Goal: Task Accomplishment & Management: Manage account settings

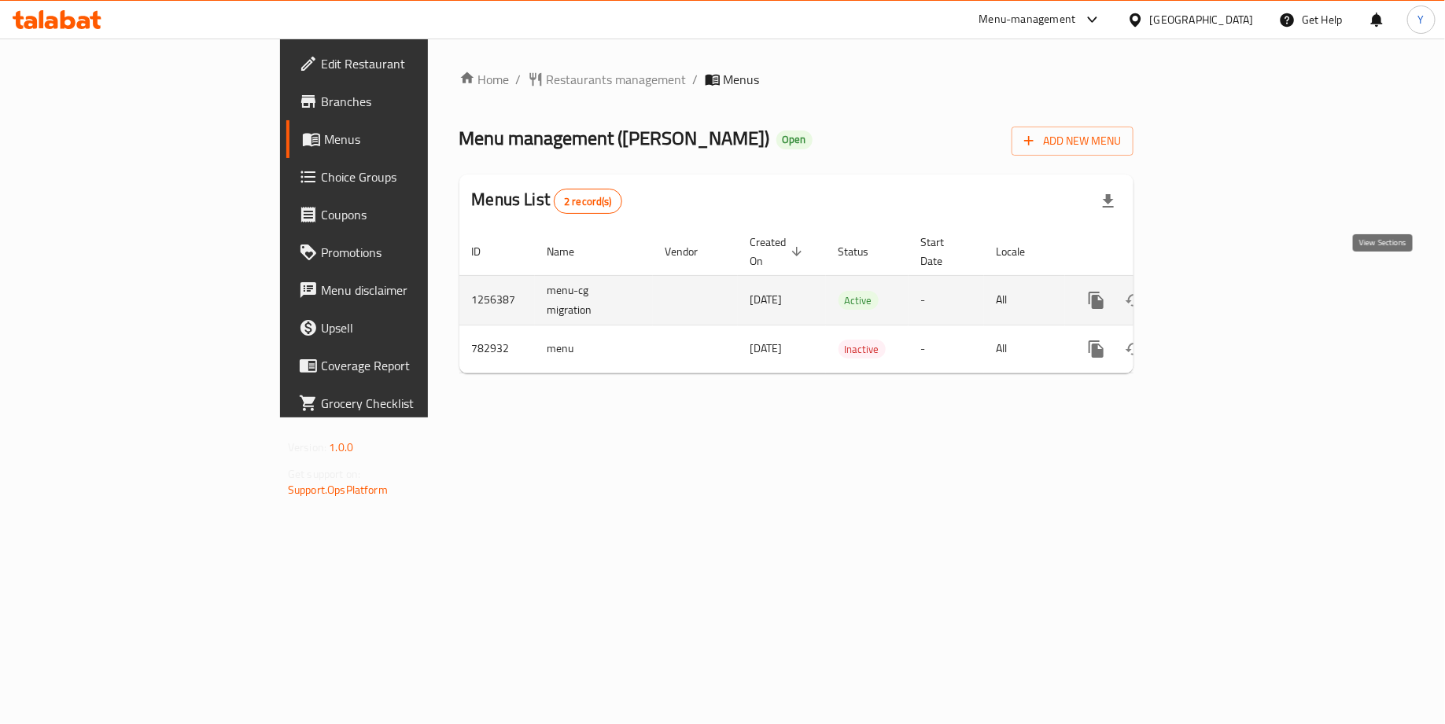
click at [1216, 293] on icon "enhanced table" at bounding box center [1209, 300] width 14 height 14
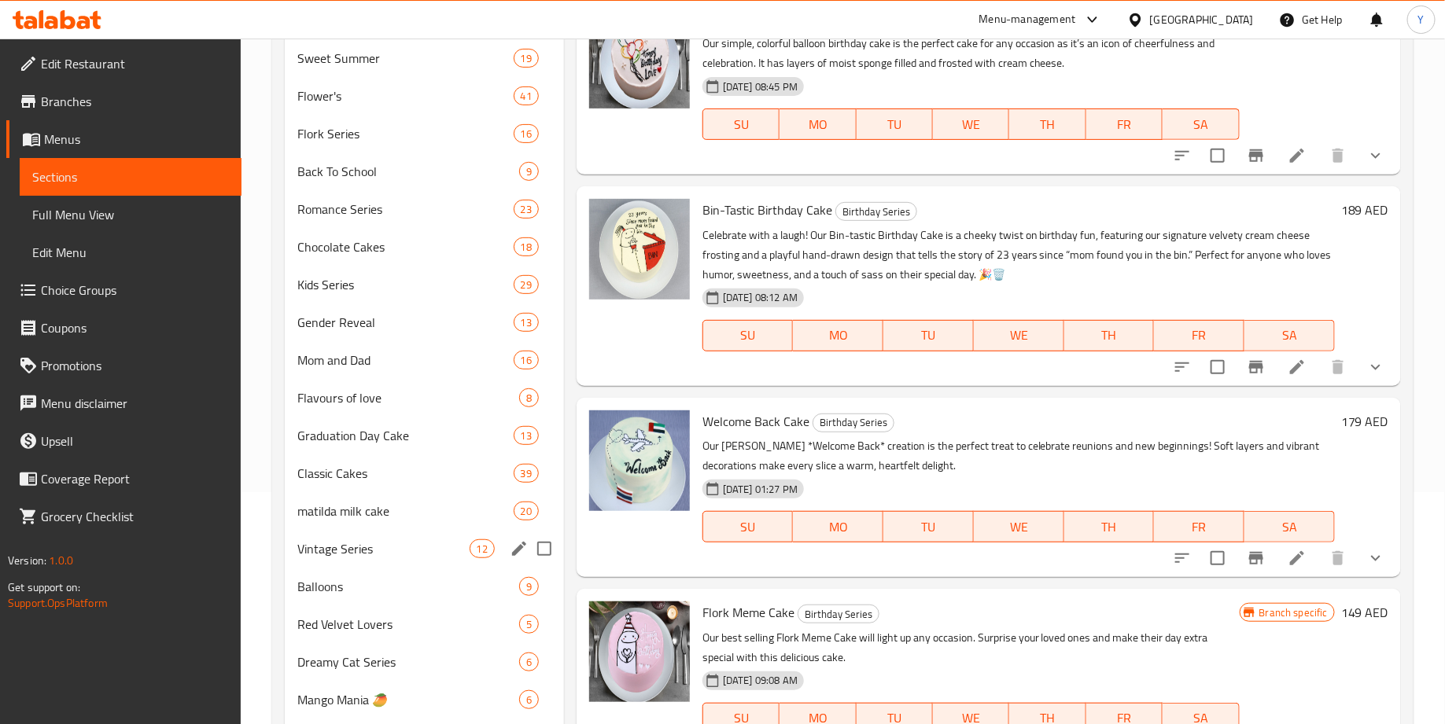
scroll to position [237, 0]
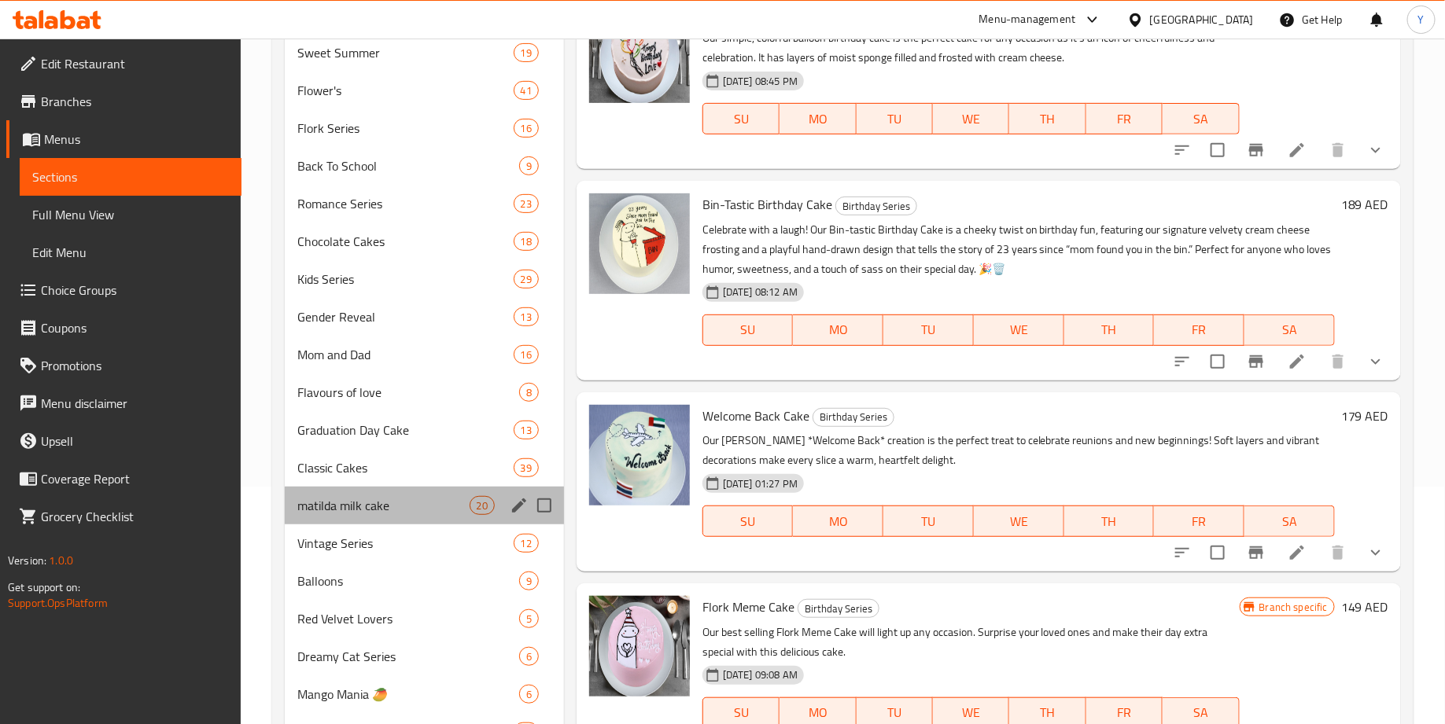
click at [421, 520] on div "matilda milk cake 20" at bounding box center [424, 506] width 279 height 38
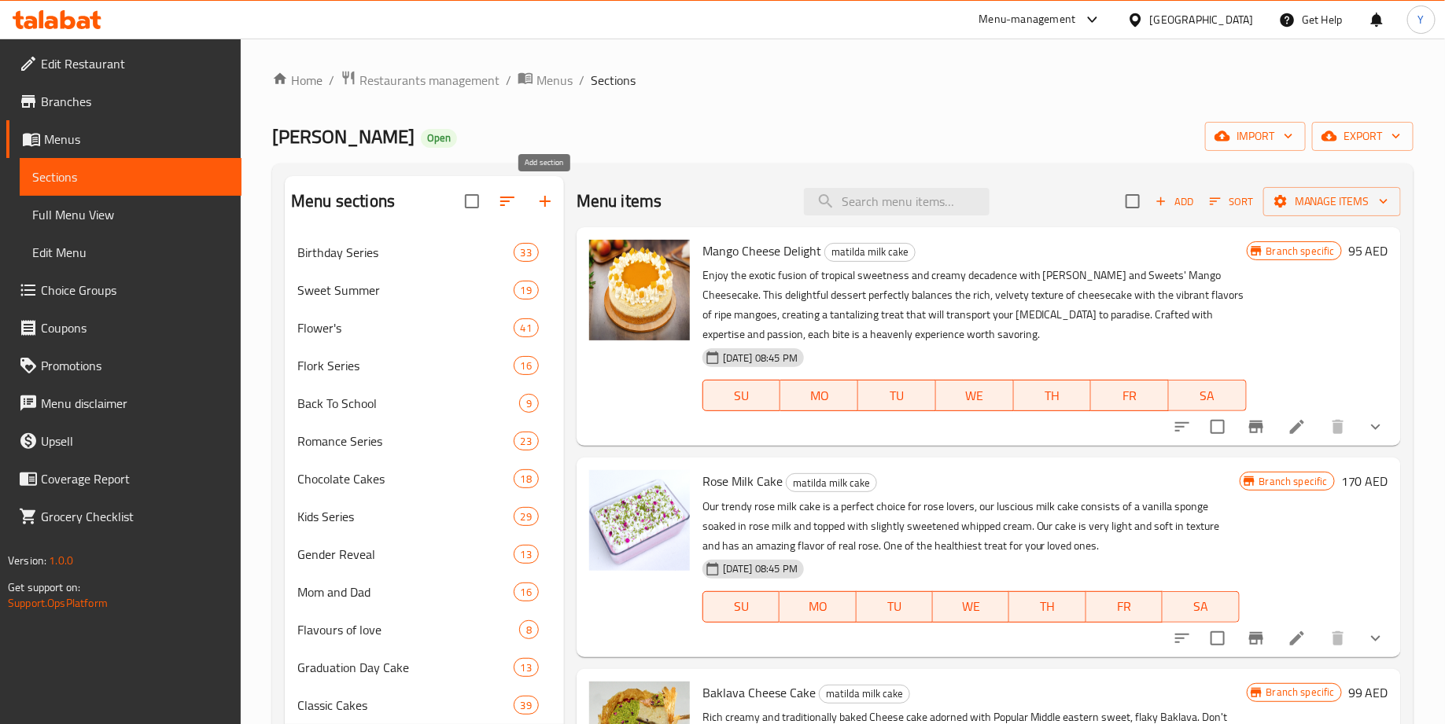
click at [552, 201] on icon "button" at bounding box center [545, 201] width 19 height 19
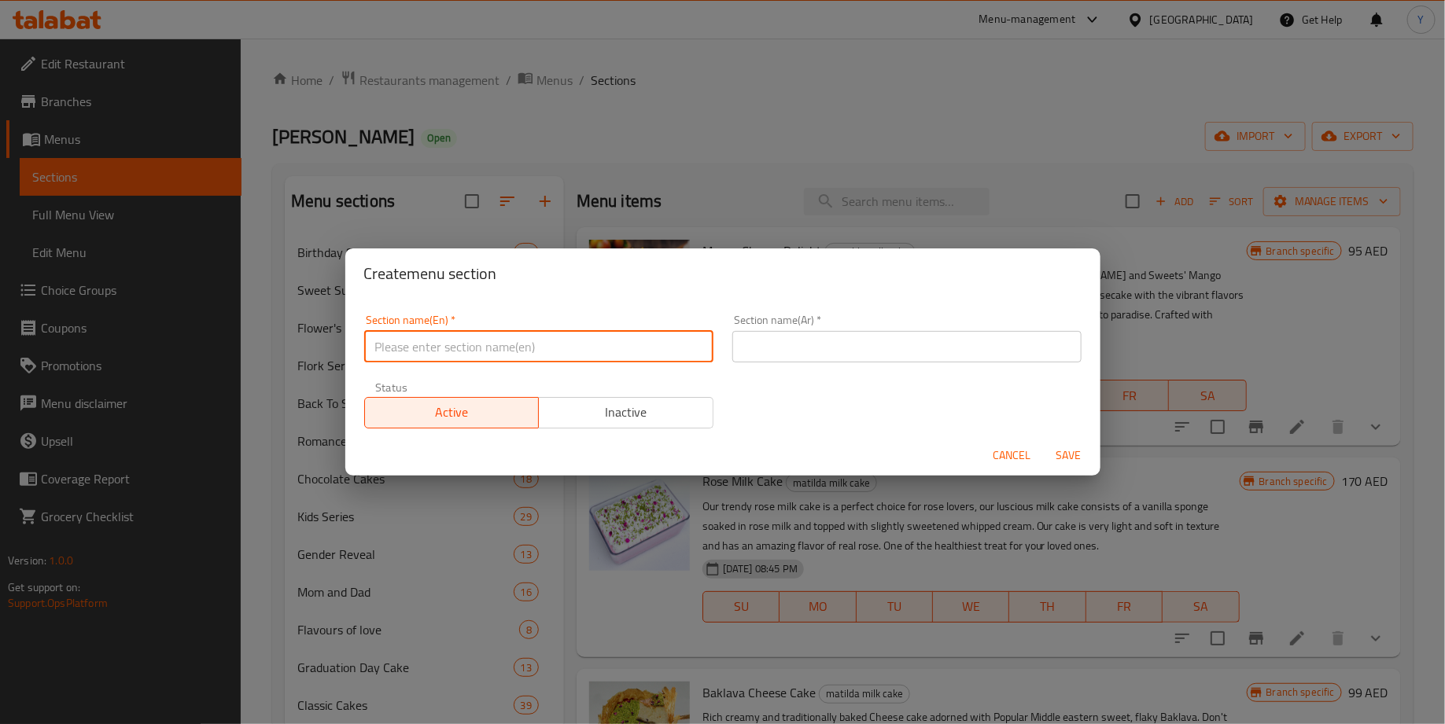
click at [484, 344] on input "text" at bounding box center [538, 346] width 349 height 31
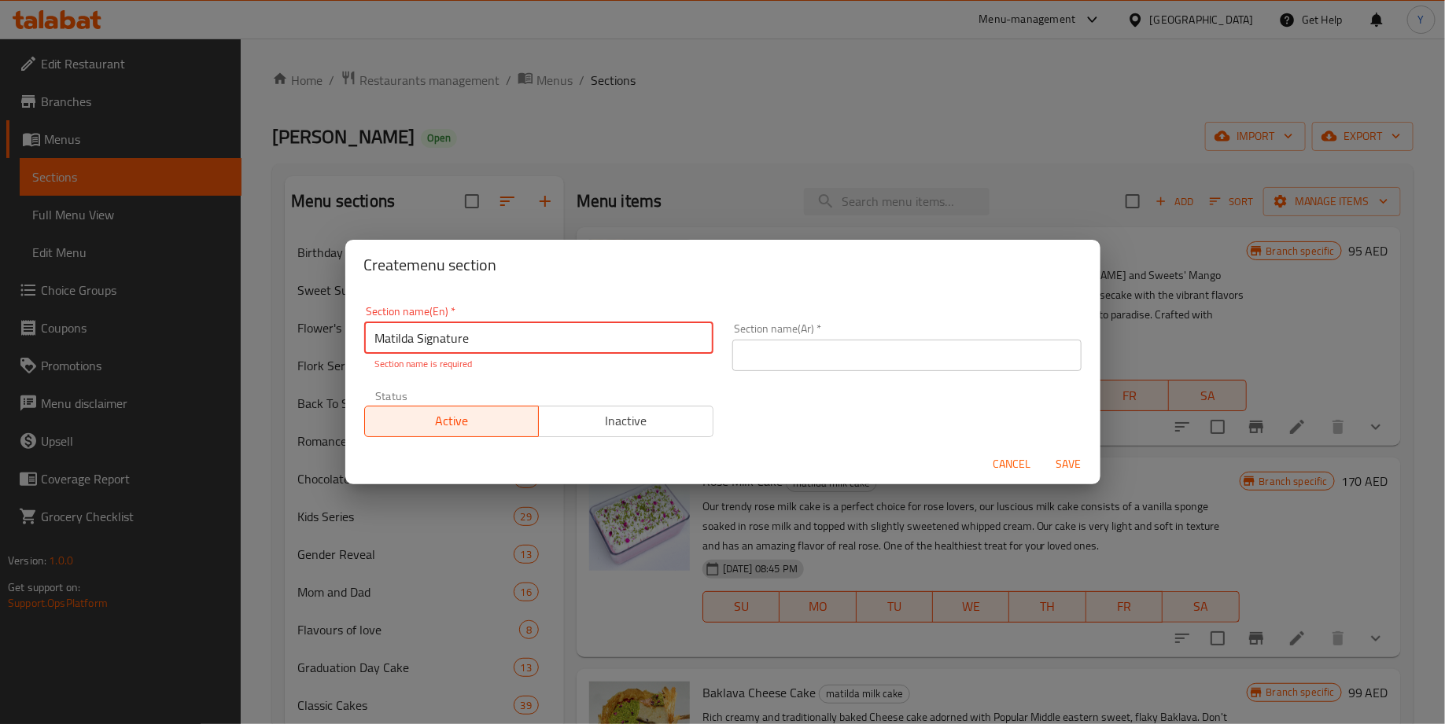
click at [547, 340] on input "Matilda Signature" at bounding box center [538, 337] width 349 height 31
drag, startPoint x: 532, startPoint y: 345, endPoint x: 337, endPoint y: 345, distance: 195.0
click at [337, 345] on div "Create menu section Section name(En)   * Matilda Signature Cake Section name(En…" at bounding box center [722, 362] width 1445 height 724
type input "Matilda Signature Cake"
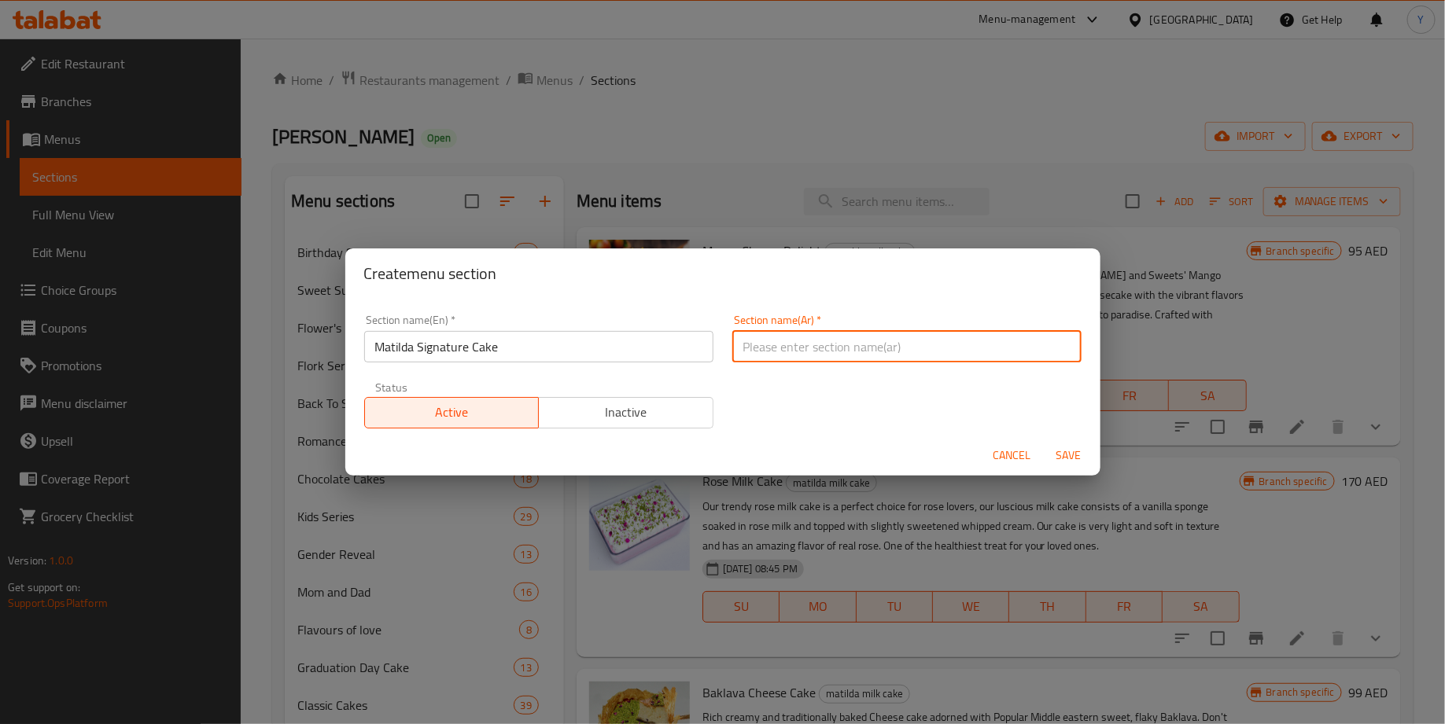
click at [801, 334] on input "text" at bounding box center [906, 346] width 349 height 31
paste input "كعكة ماتيلدا المميزة"
type input "كعكة ماتيلدا المميزة"
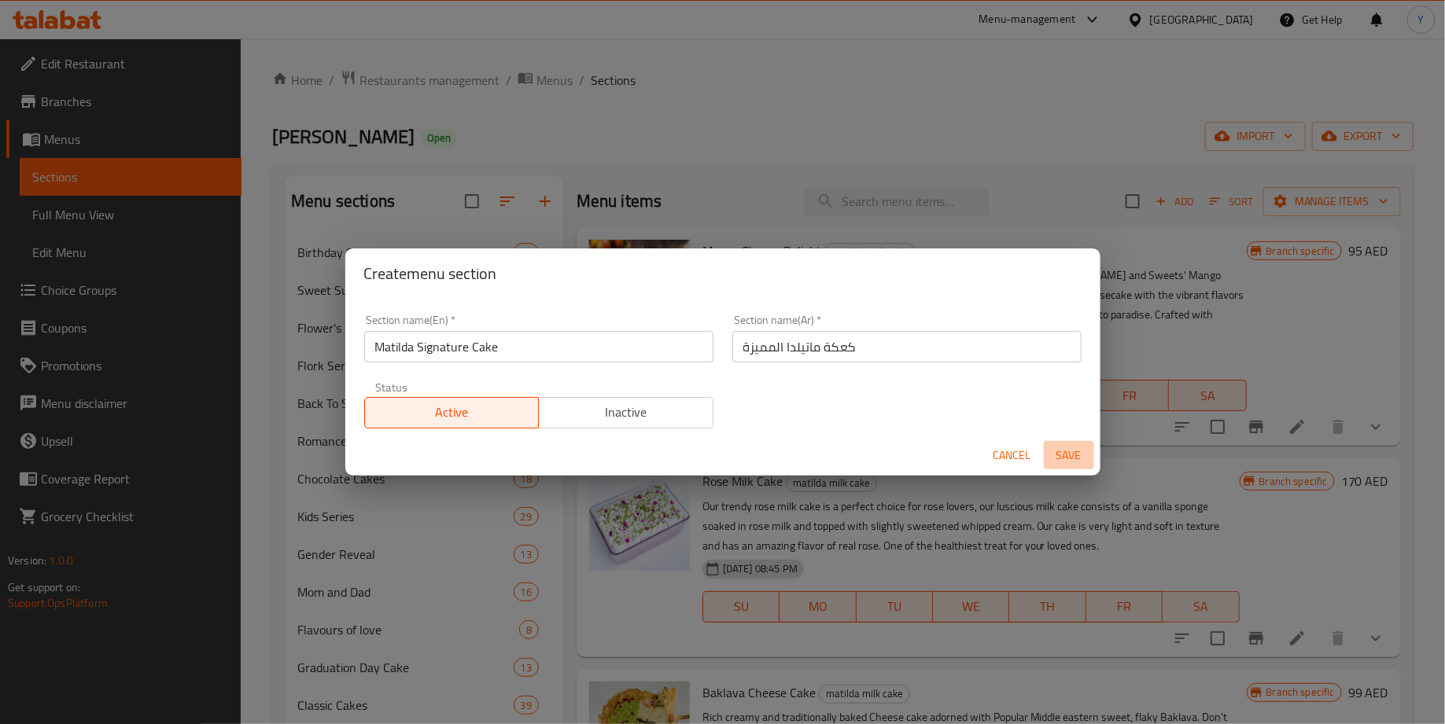
click at [1065, 454] on span "Save" at bounding box center [1069, 456] width 38 height 20
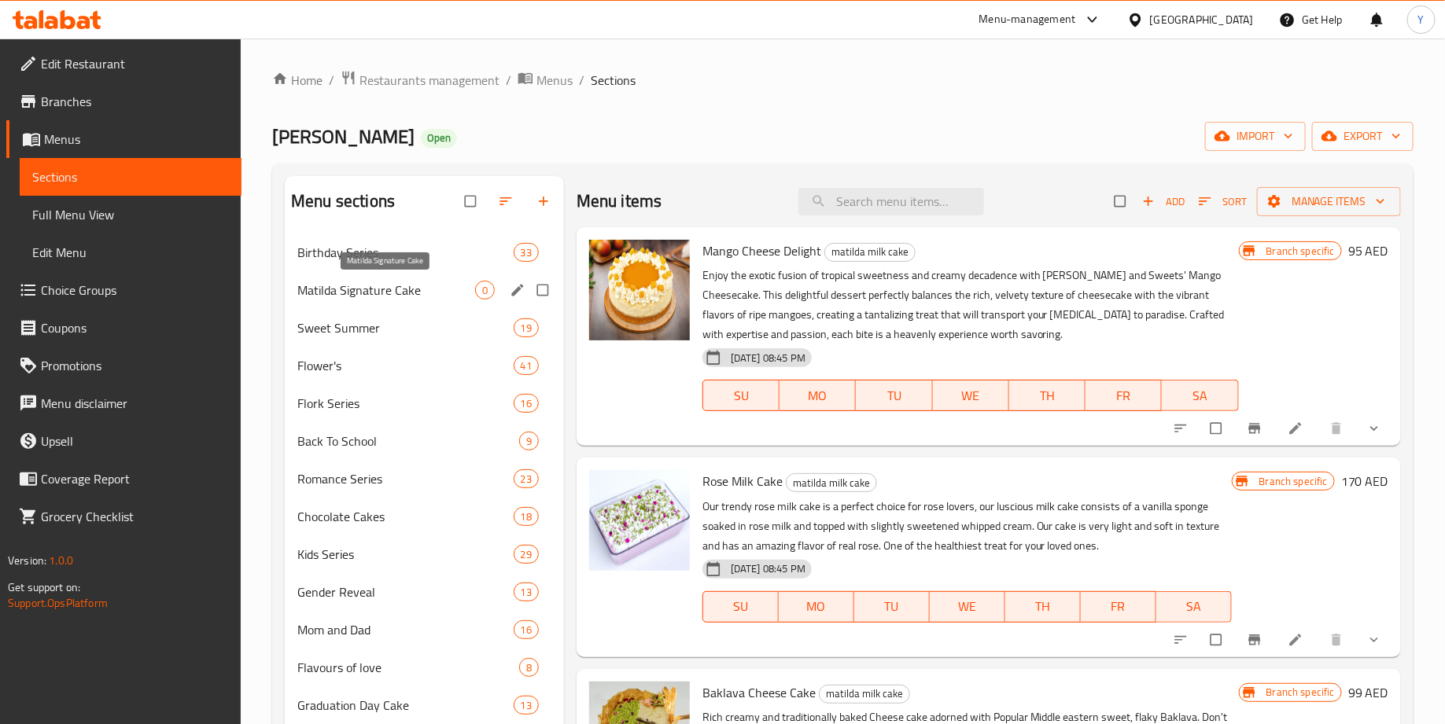
click at [415, 296] on span "Matilda Signature Cake" at bounding box center [386, 290] width 178 height 19
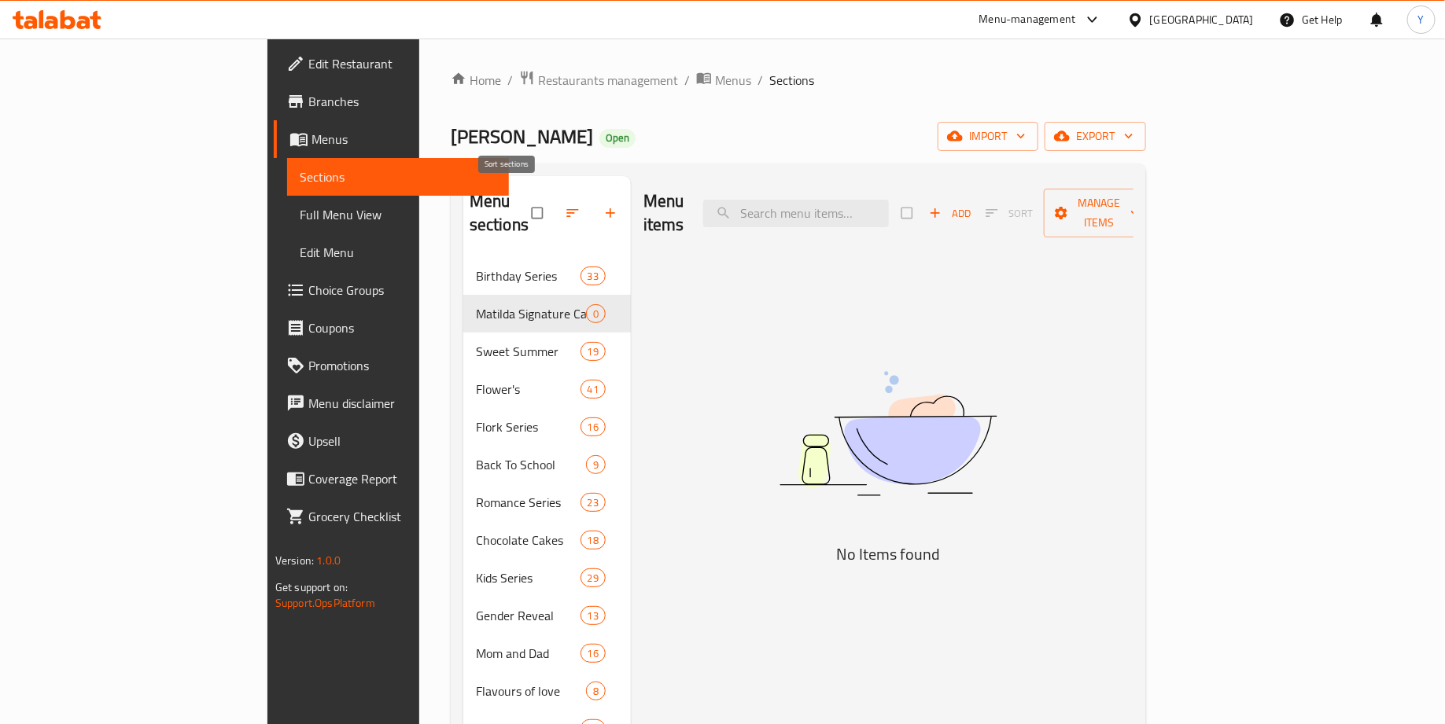
click at [555, 209] on button "button" at bounding box center [574, 213] width 38 height 35
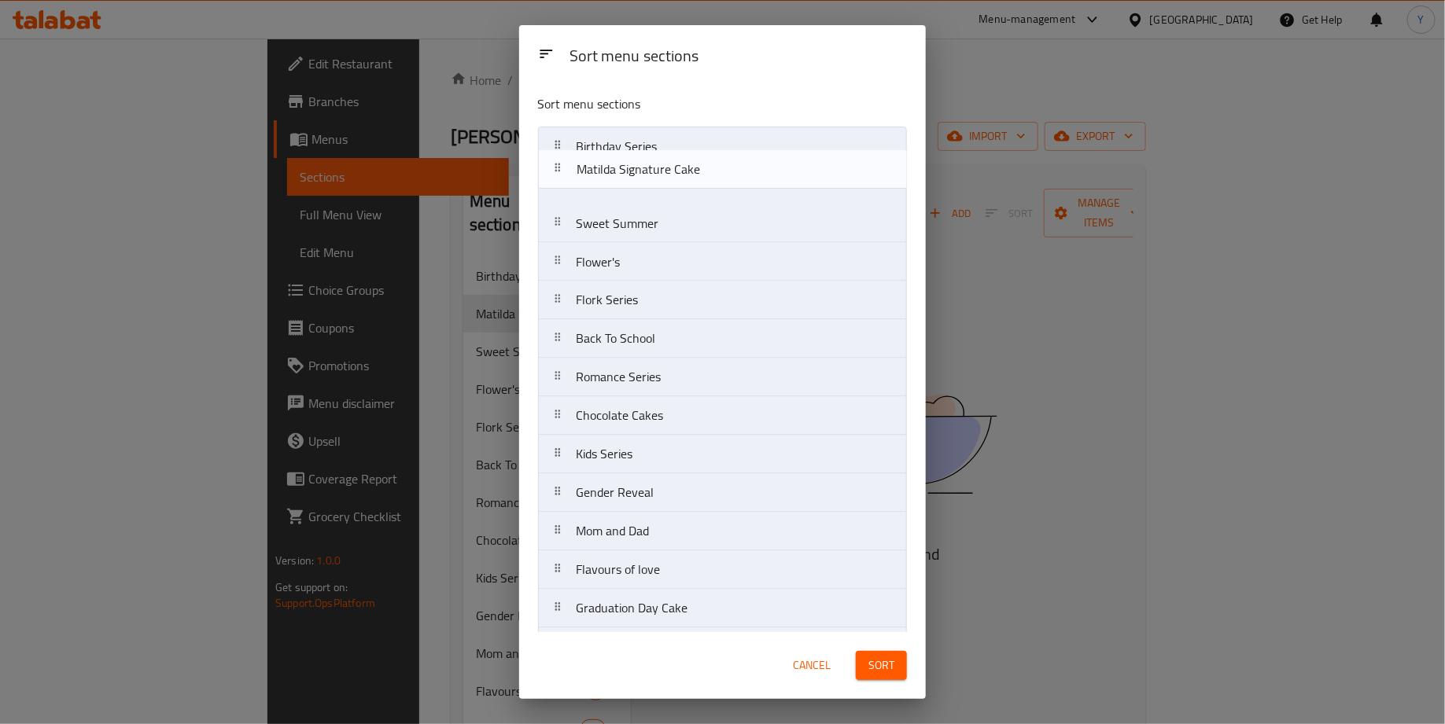
drag, startPoint x: 630, startPoint y: 185, endPoint x: 630, endPoint y: 164, distance: 20.4
drag, startPoint x: 629, startPoint y: 186, endPoint x: 642, endPoint y: 139, distance: 48.1
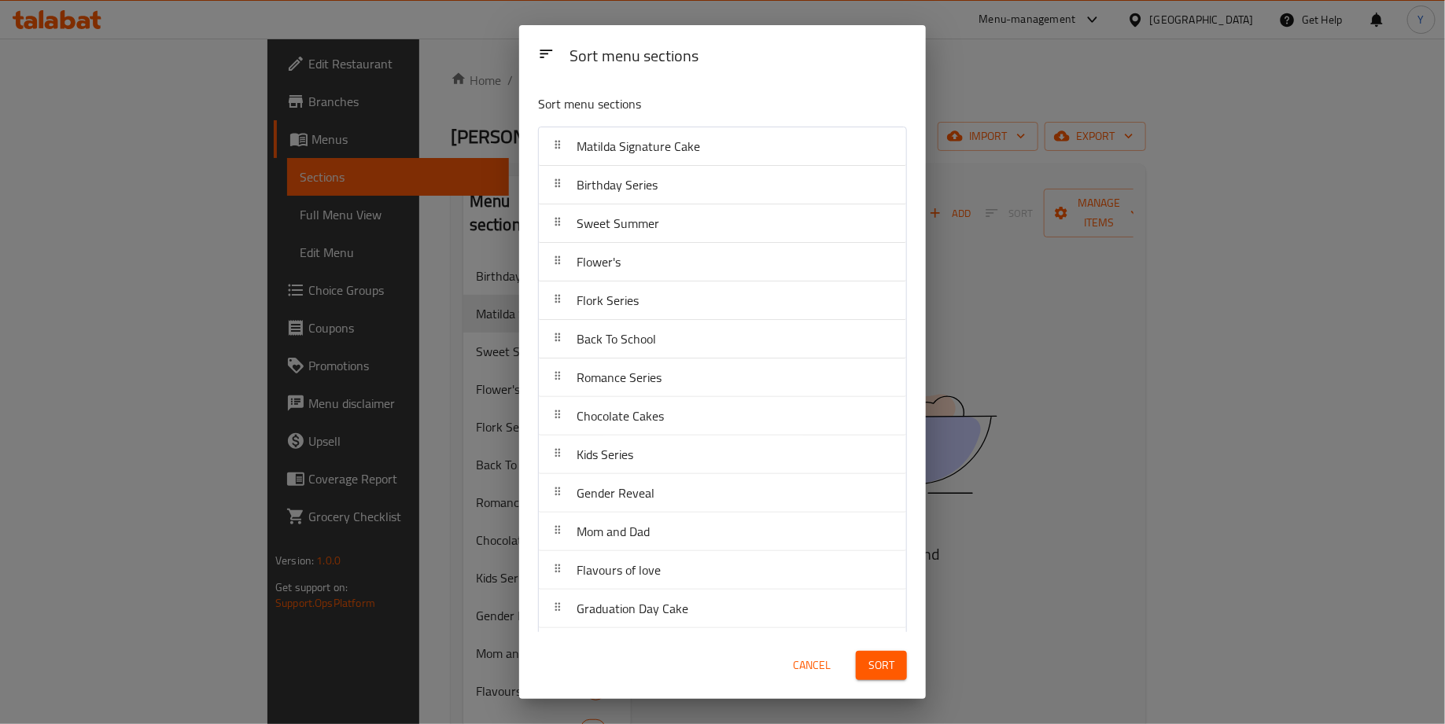
click at [878, 672] on span "Sort" at bounding box center [881, 666] width 26 height 20
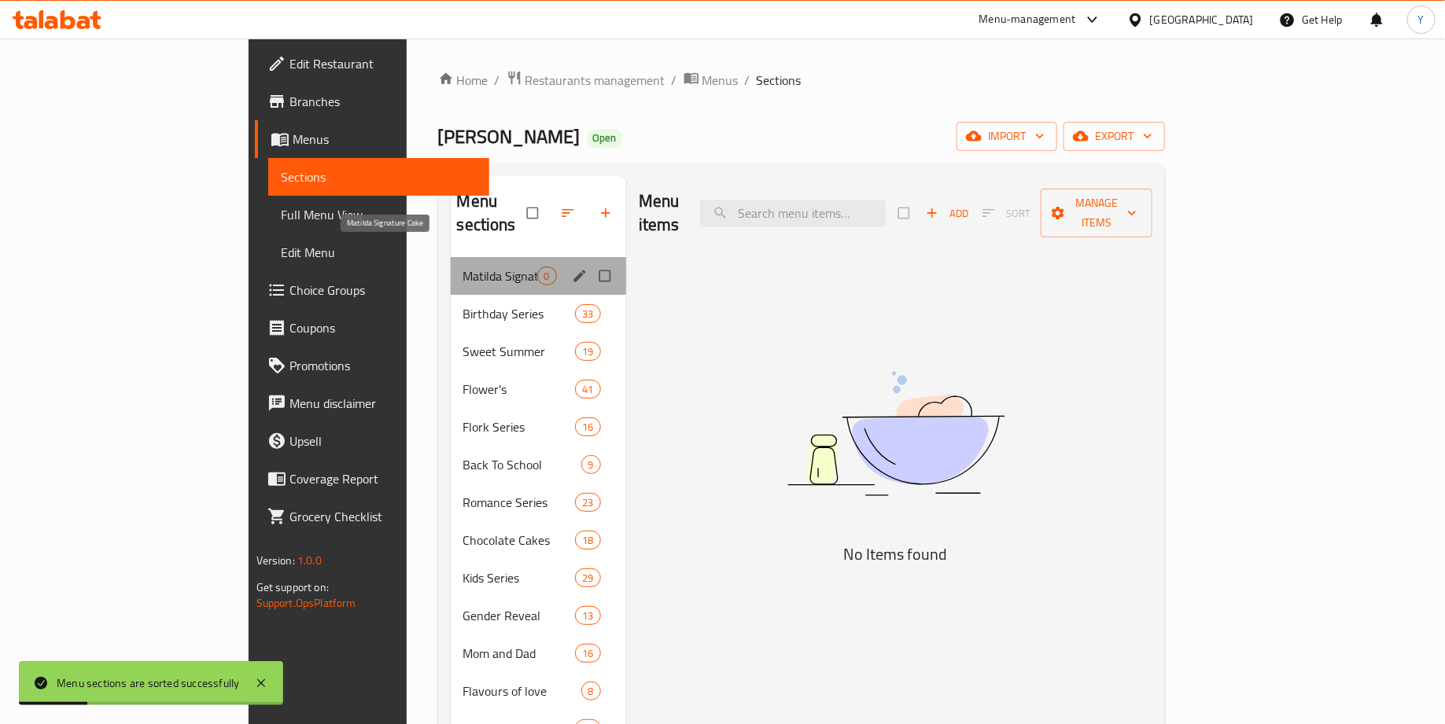
click at [463, 267] on span "Matilda Signature Cake" at bounding box center [500, 276] width 74 height 19
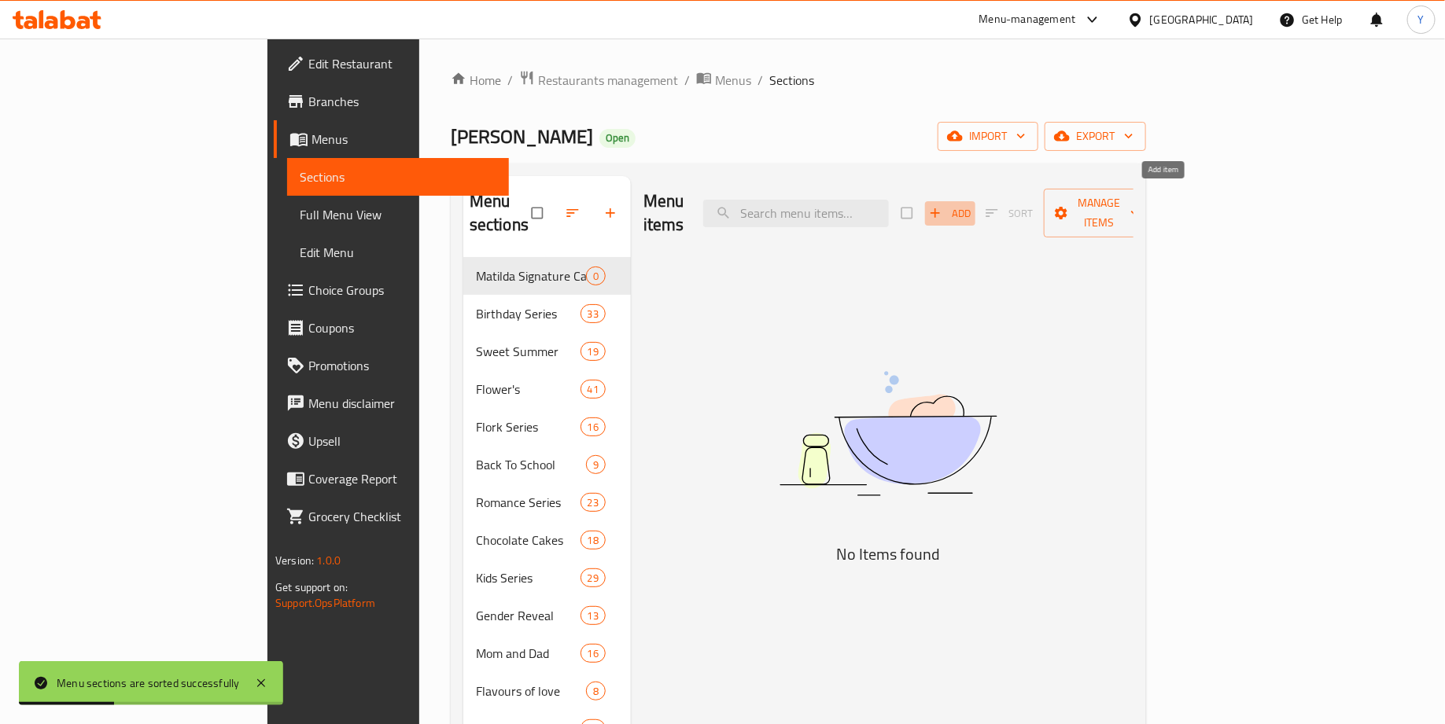
click at [971, 204] on span "Add" at bounding box center [950, 213] width 42 height 18
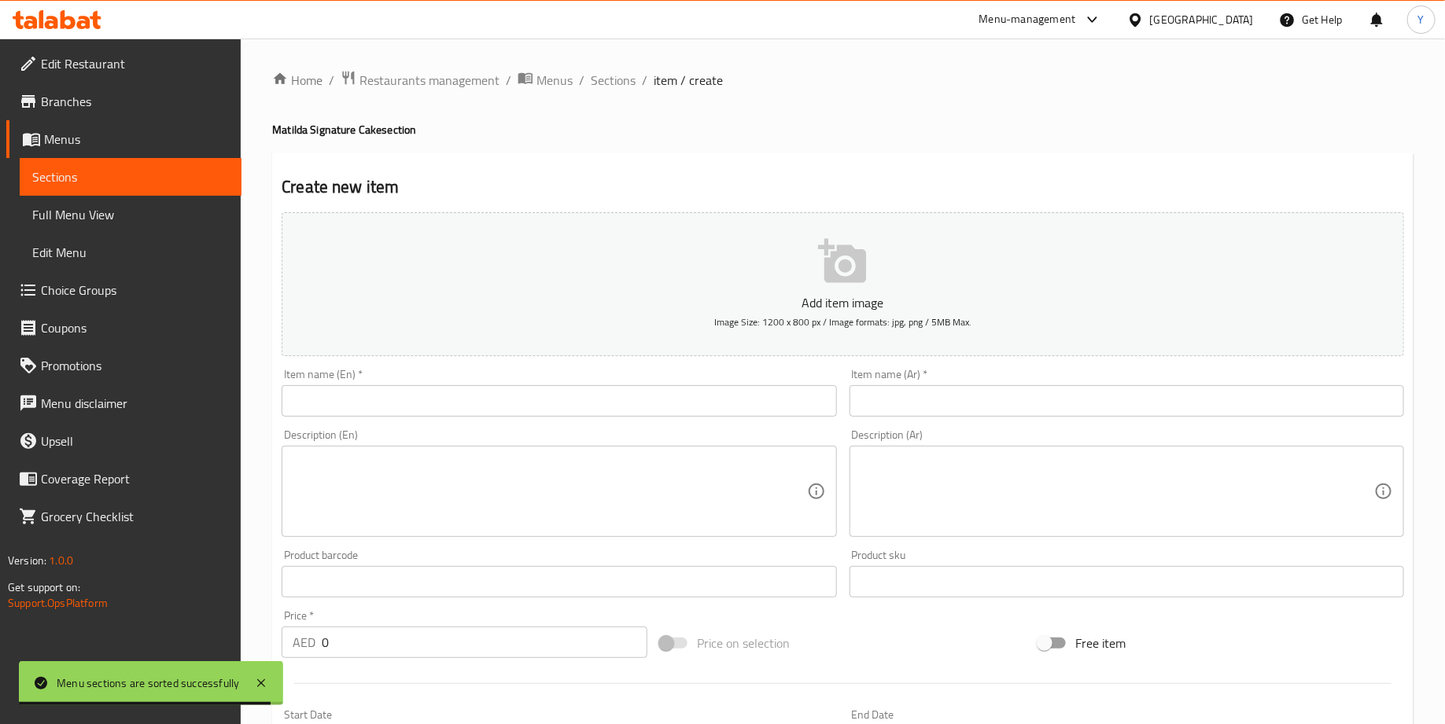
click at [885, 288] on button "Add item image Image Size: 1200 x 800 px / Image formats: jpg, png / 5MB Max." at bounding box center [843, 284] width 1122 height 144
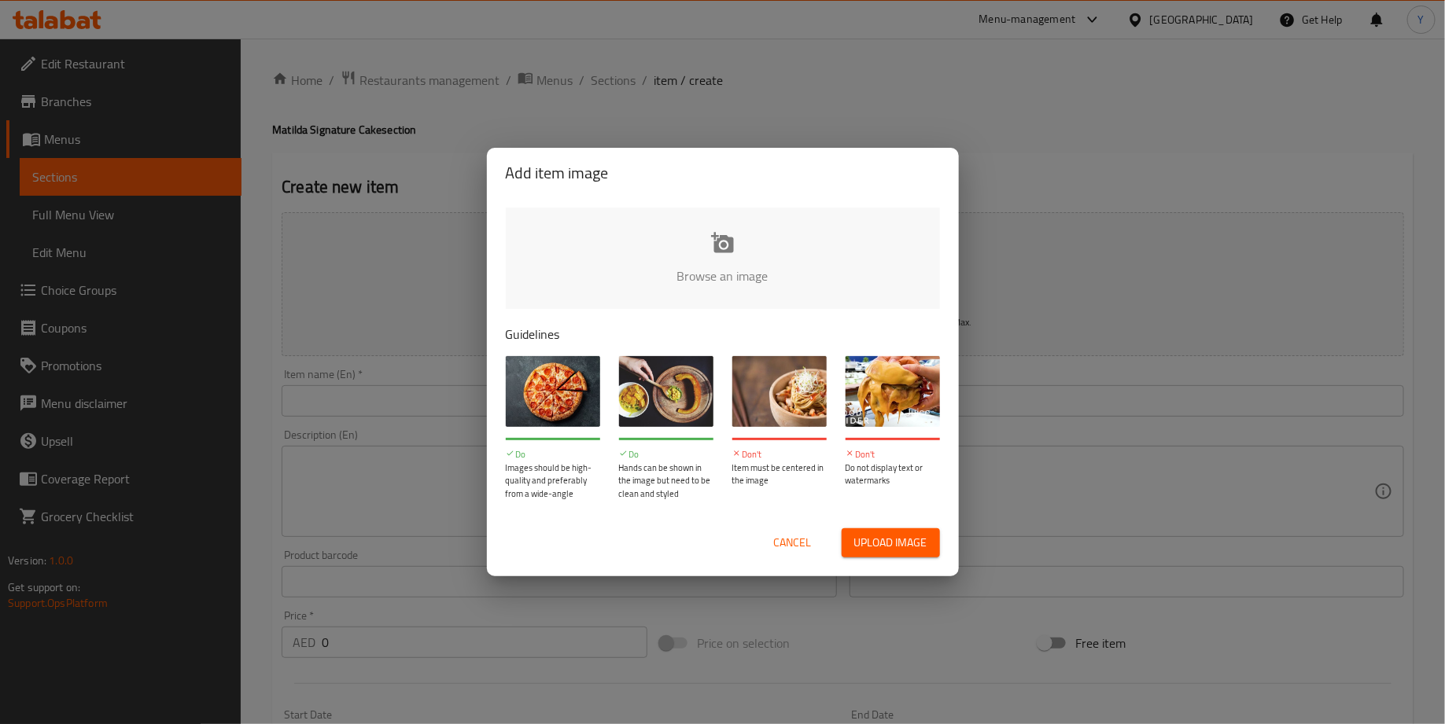
click at [790, 544] on span "Cancel" at bounding box center [793, 543] width 38 height 20
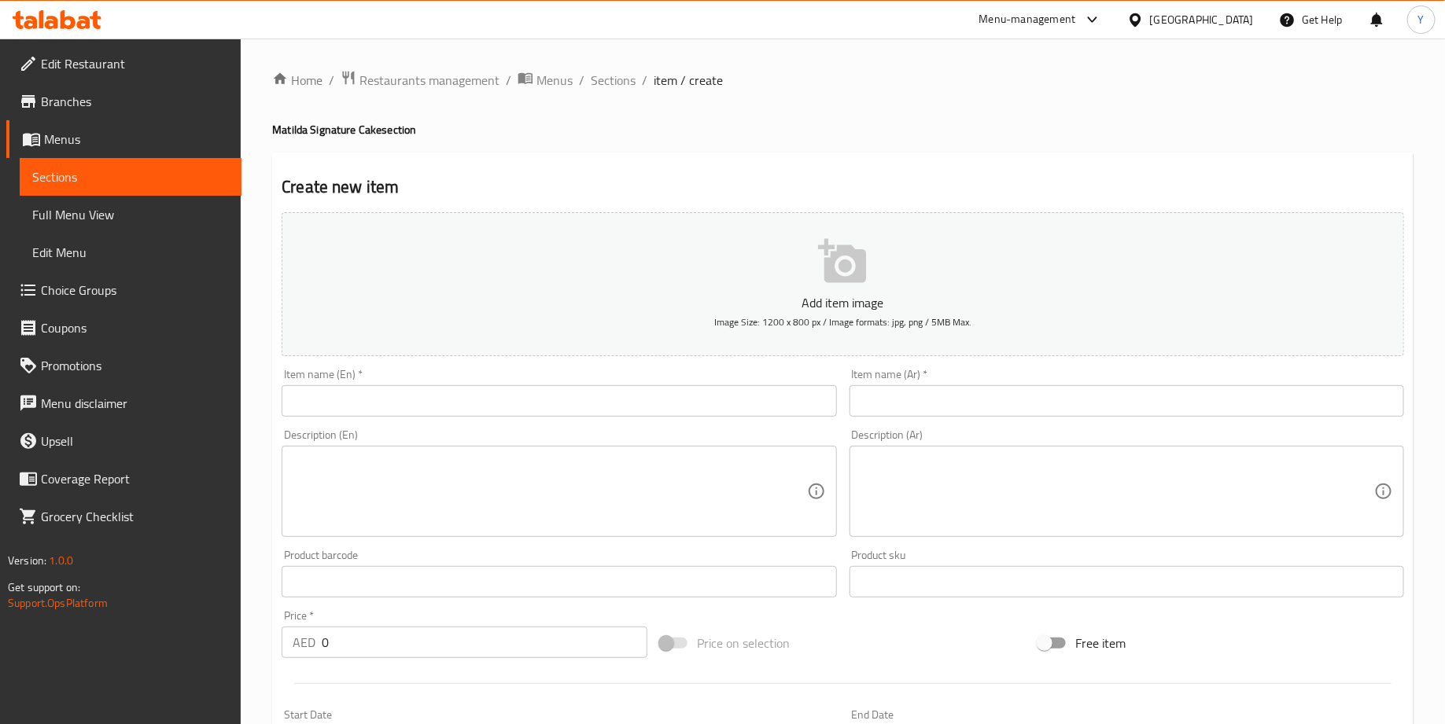
click at [871, 306] on p "Add item image" at bounding box center [842, 302] width 1073 height 19
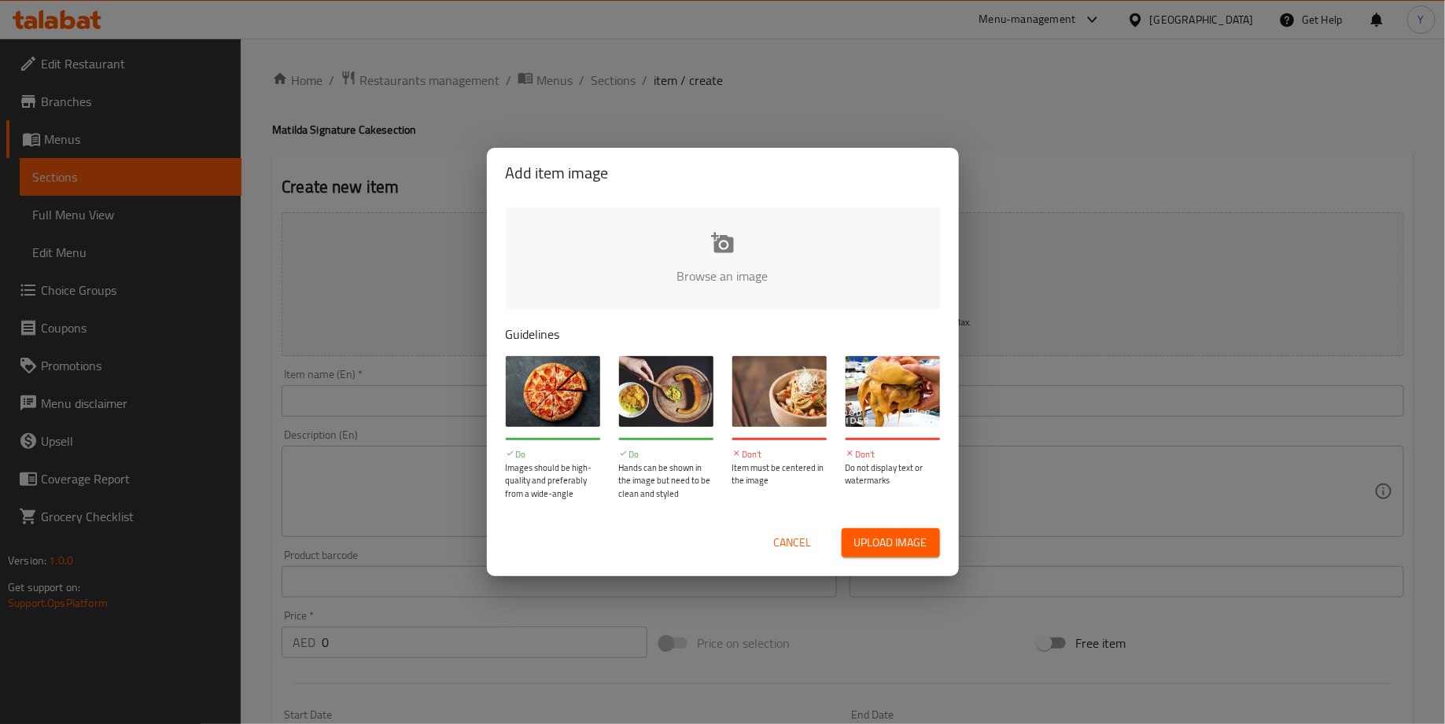
click at [727, 285] on input "file" at bounding box center [1254, 281] width 1497 height 147
type input "C:\fakepath\Screenshot 2025-09-10 at 2.28.25 PM.png"
click at [760, 88] on div "Add item image Browse an image Guidelines Do Images should be high-quality and …" at bounding box center [722, 362] width 1445 height 724
